Goal: Book appointment/travel/reservation

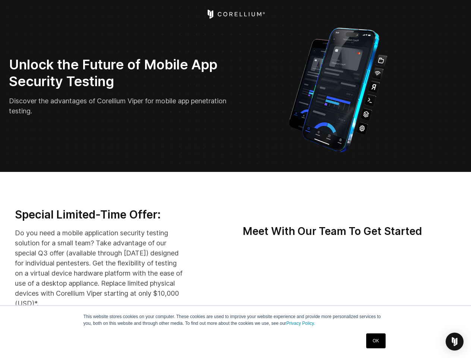
click at [454, 342] on img "Open Intercom Messenger" at bounding box center [454, 341] width 9 height 9
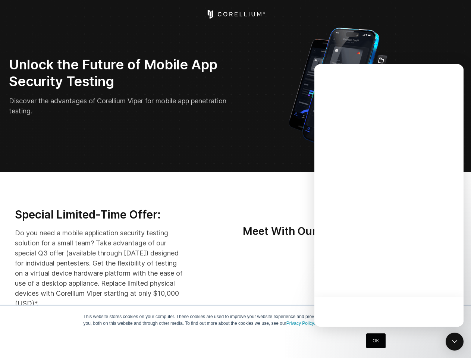
click at [362, 281] on div at bounding box center [388, 195] width 149 height 262
click at [397, 281] on div at bounding box center [388, 195] width 149 height 262
click at [432, 281] on div at bounding box center [388, 195] width 149 height 262
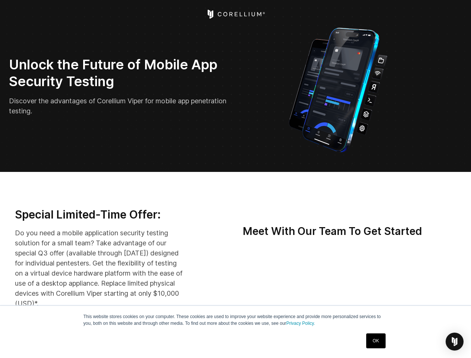
click at [454, 342] on img "Open Intercom Messenger" at bounding box center [454, 341] width 9 height 9
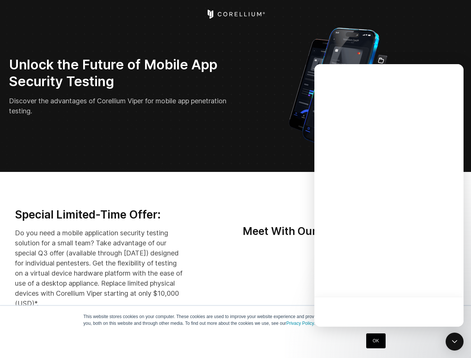
click at [397, 281] on div at bounding box center [388, 195] width 149 height 262
click at [432, 281] on div at bounding box center [388, 195] width 149 height 262
